Goal: Check status: Check status

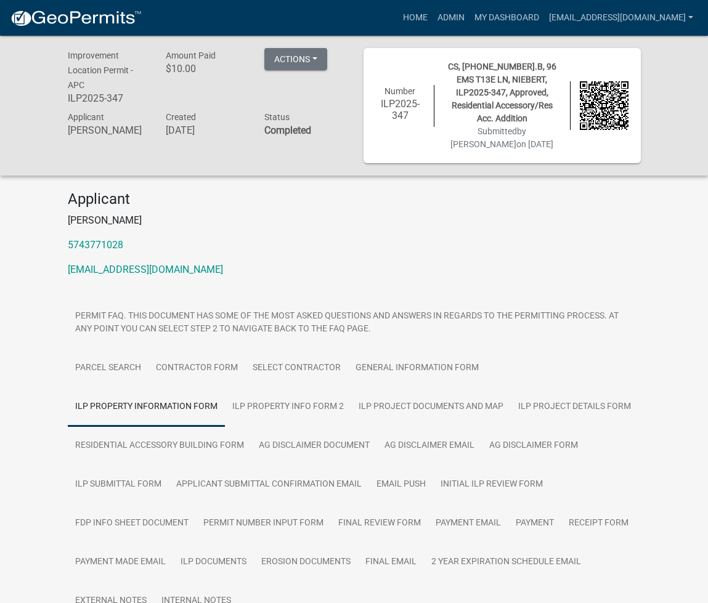
scroll to position [1391, 0]
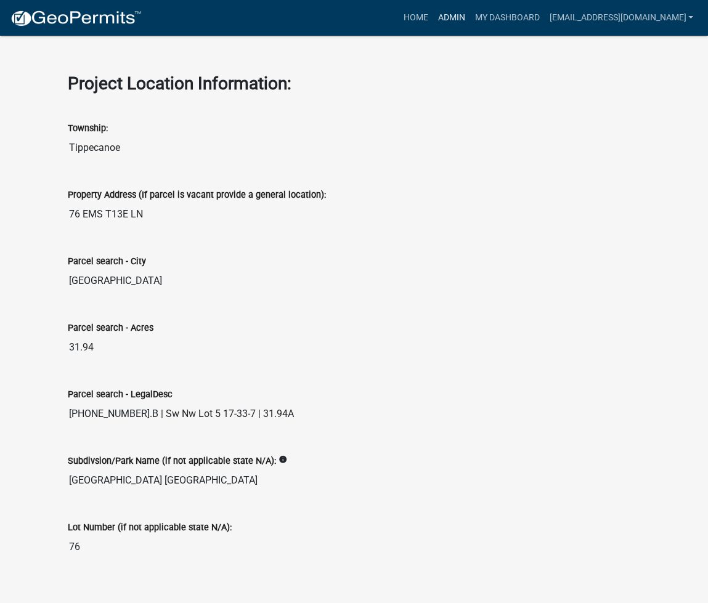
click at [469, 19] on link "Admin" at bounding box center [450, 17] width 37 height 23
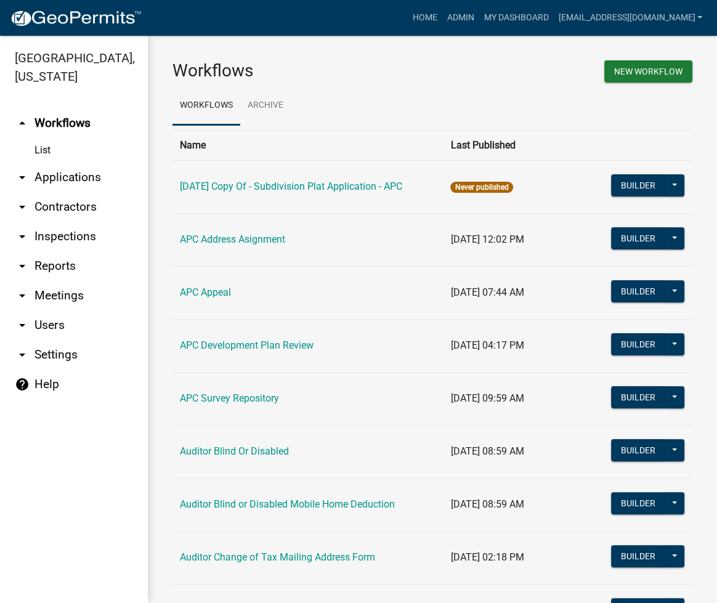
click at [74, 182] on link "arrow_drop_down Applications" at bounding box center [74, 178] width 148 height 30
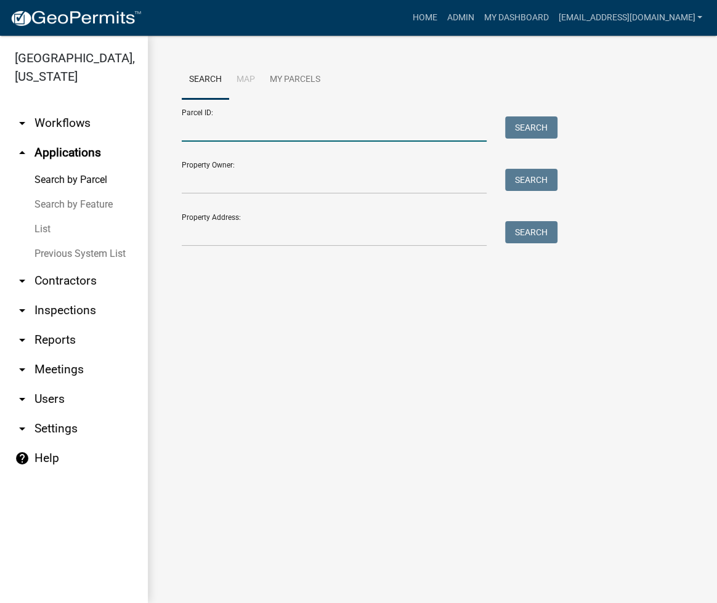
click at [230, 126] on input "Parcel ID:" at bounding box center [334, 128] width 305 height 25
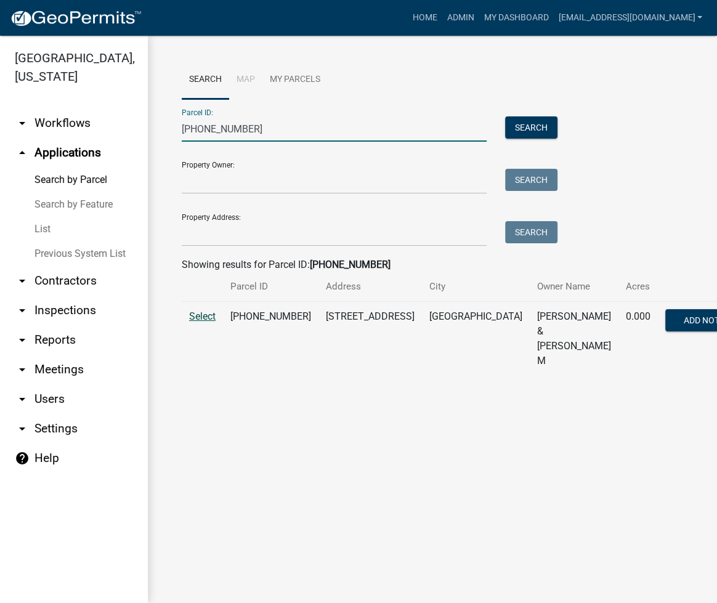
click at [207, 318] on span "Select" at bounding box center [202, 316] width 26 height 12
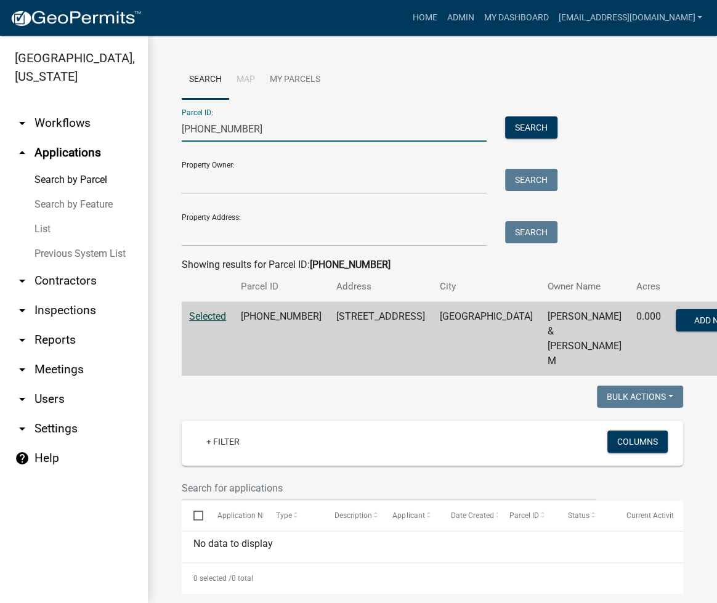
click at [208, 128] on input "[PHONE_NUMBER]" at bounding box center [334, 128] width 305 height 25
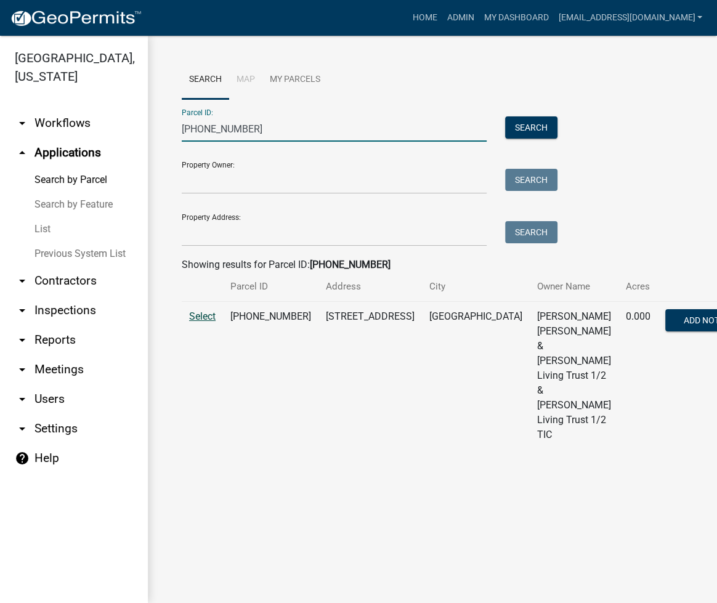
type input "[PHONE_NUMBER]"
click at [197, 322] on span "Select" at bounding box center [202, 316] width 26 height 12
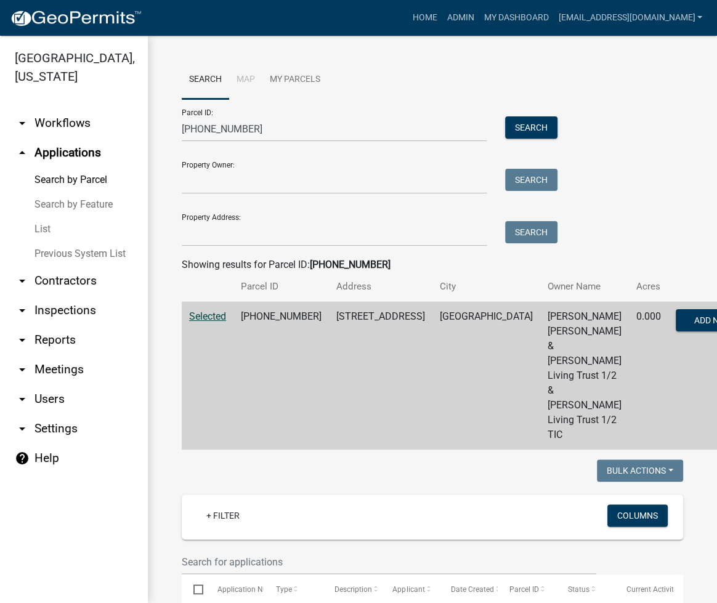
scroll to position [288, 0]
